Goal: Navigation & Orientation: Go to known website

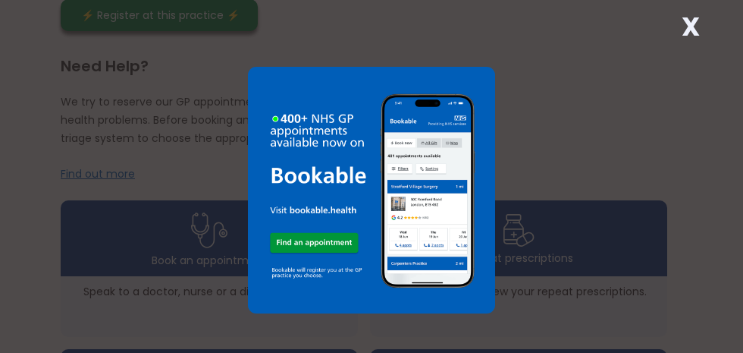
scroll to position [347, 0]
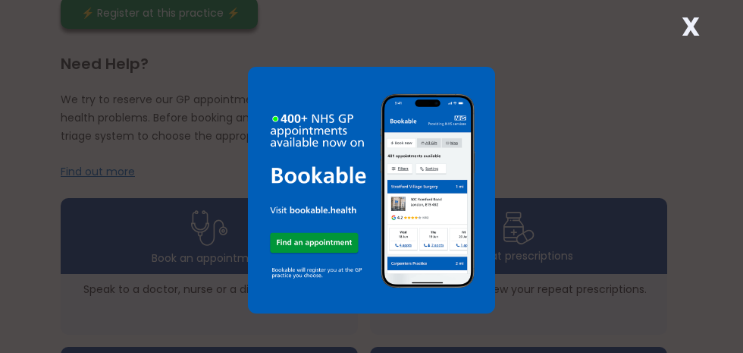
click at [589, 290] on div "X" at bounding box center [371, 176] width 743 height 353
click at [309, 302] on img at bounding box center [371, 190] width 247 height 247
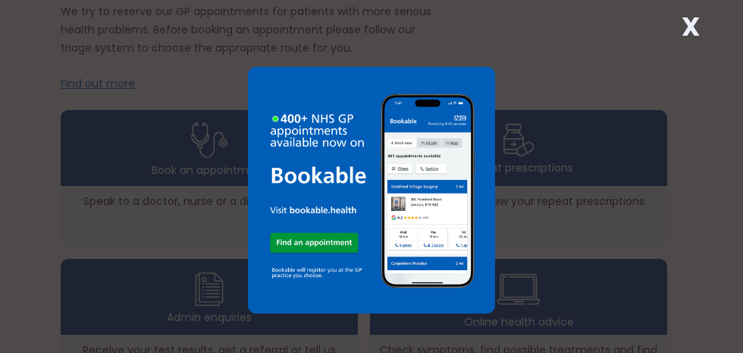
scroll to position [447, 0]
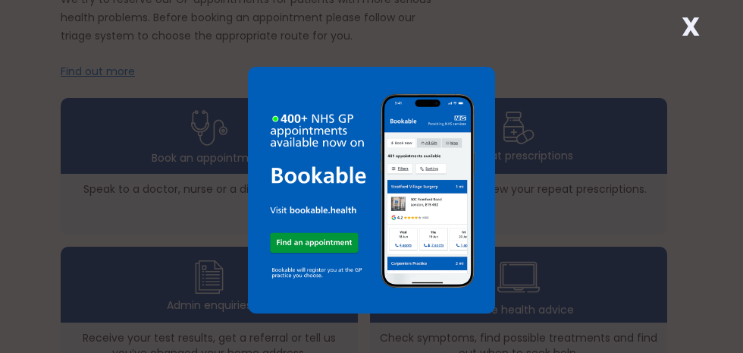
click at [322, 297] on img at bounding box center [371, 190] width 247 height 247
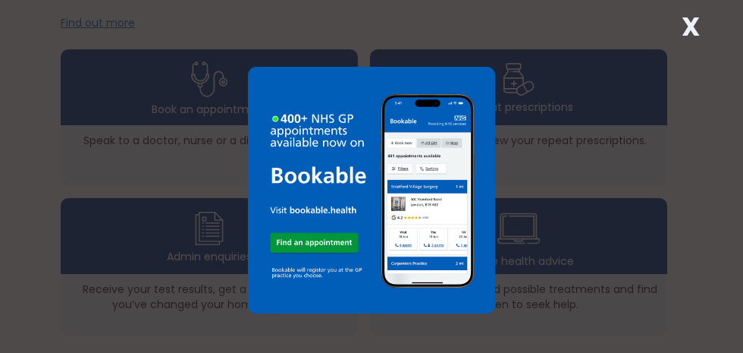
click at [315, 270] on img at bounding box center [371, 190] width 247 height 247
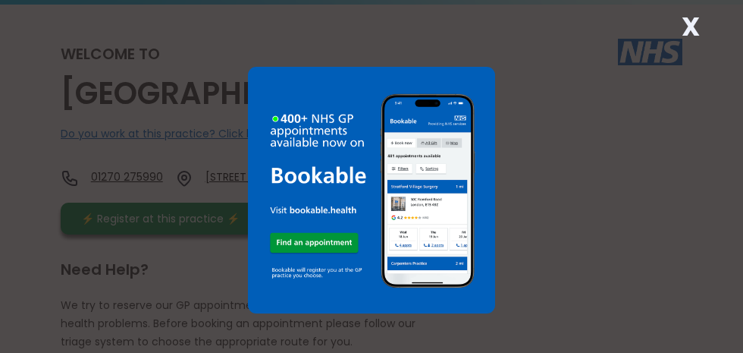
scroll to position [285, 0]
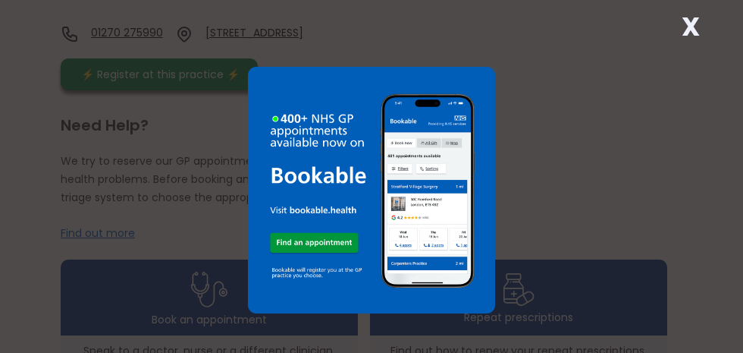
click at [703, 32] on div "X" at bounding box center [691, 32] width 30 height 30
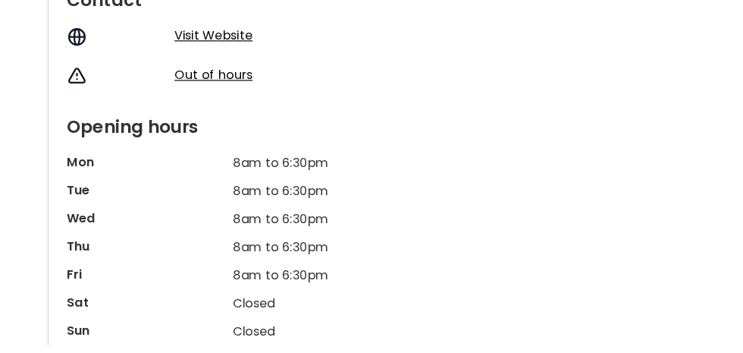
scroll to position [1270, 0]
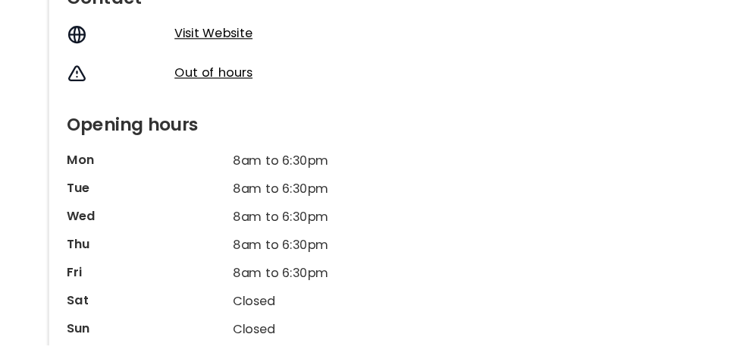
click at [212, 90] on link "Visit Website" at bounding box center [203, 82] width 68 height 15
